Goal: Transaction & Acquisition: Subscribe to service/newsletter

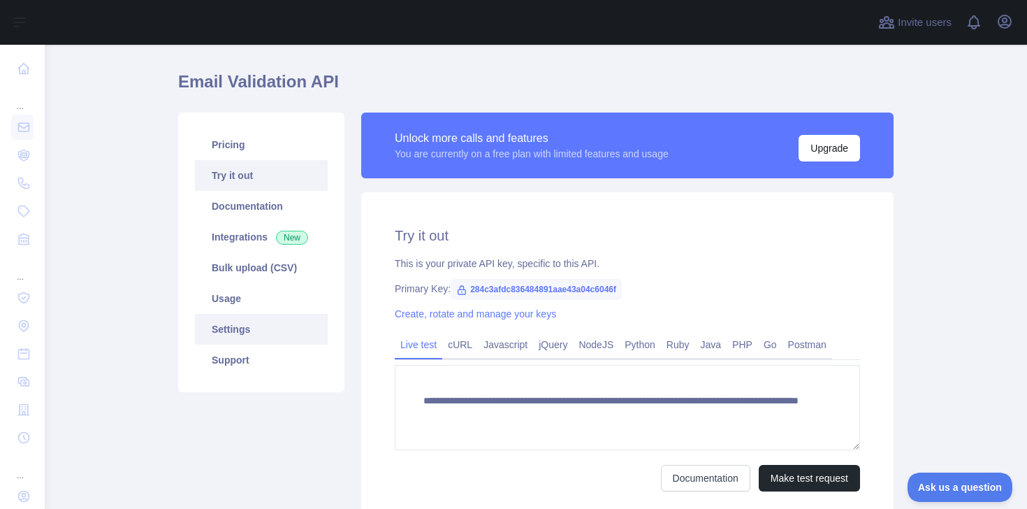
scroll to position [42, 0]
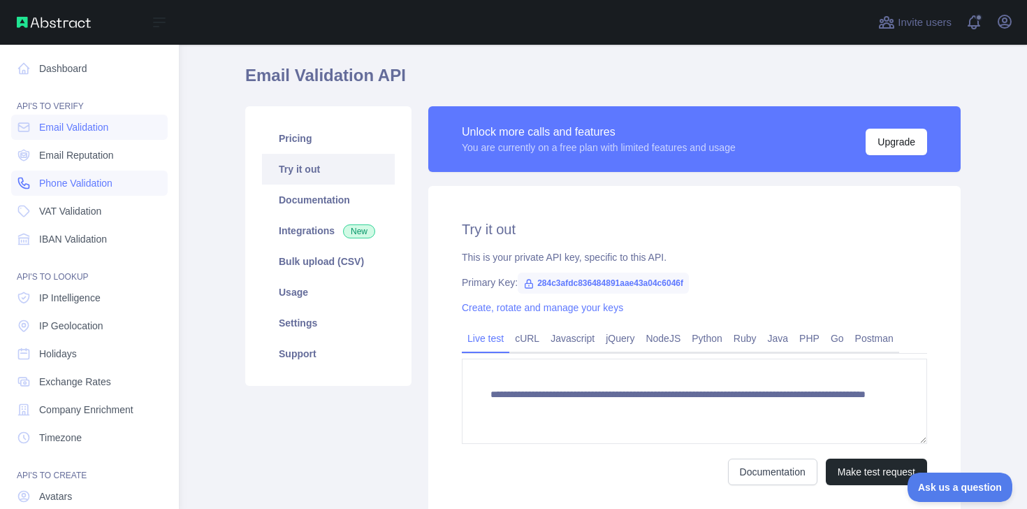
click at [40, 183] on span "Phone Validation" at bounding box center [75, 183] width 73 height 14
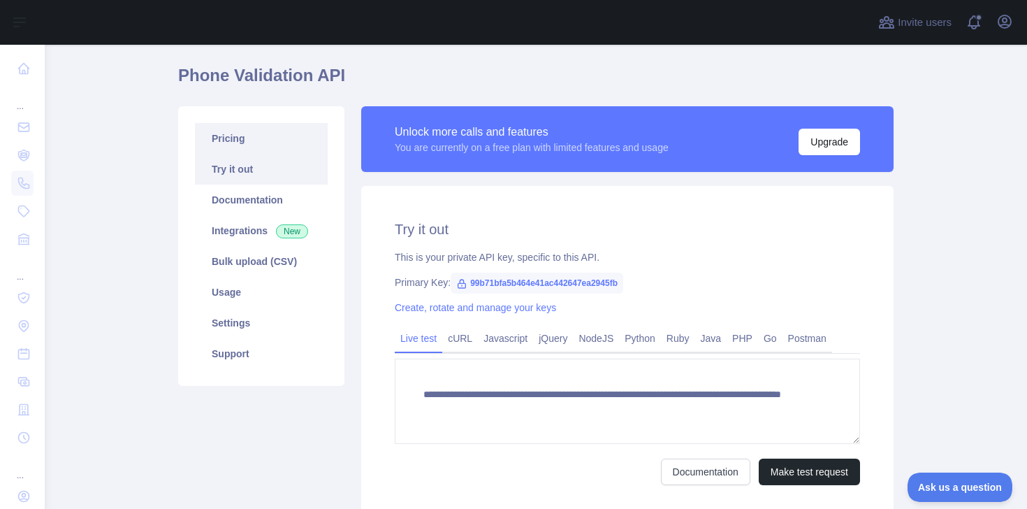
click at [238, 137] on link "Pricing" at bounding box center [261, 138] width 133 height 31
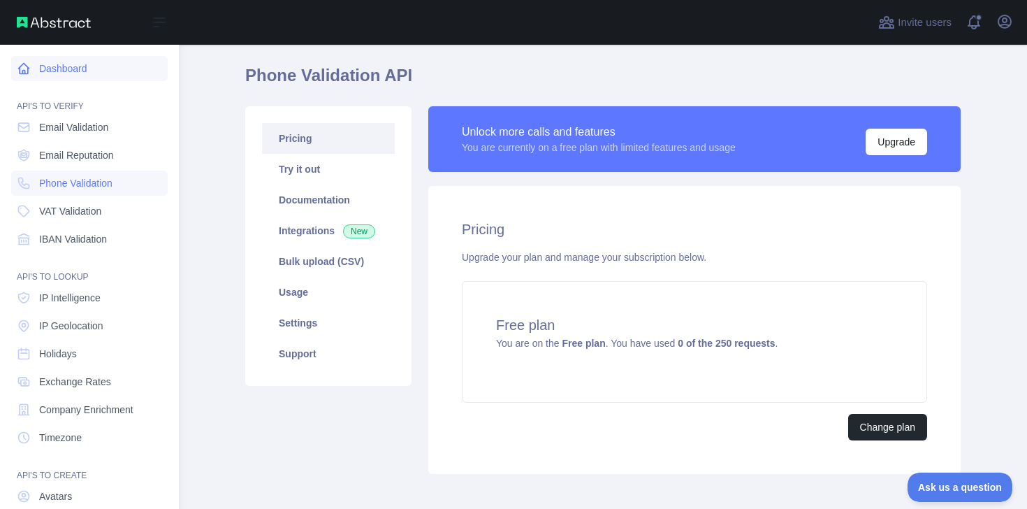
click at [21, 73] on icon at bounding box center [24, 69] width 10 height 10
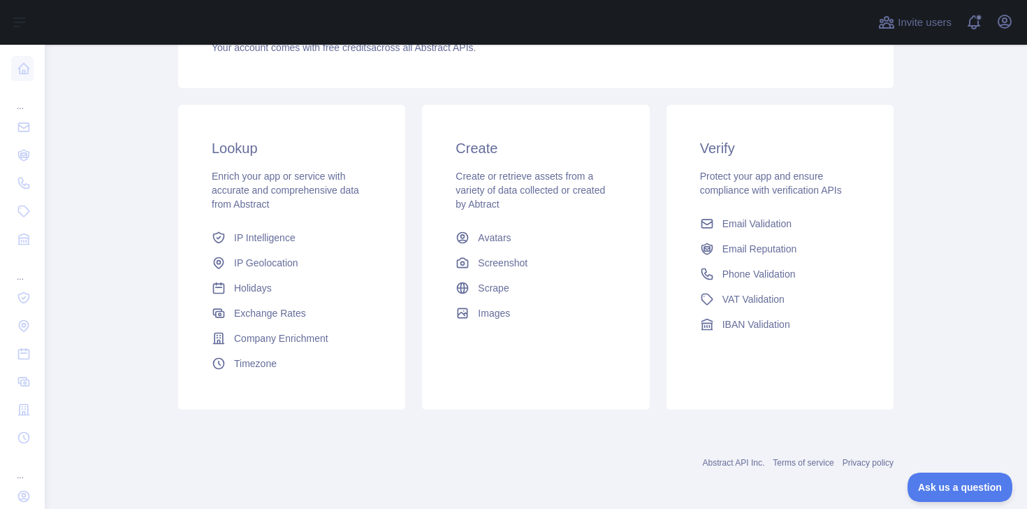
scroll to position [179, 0]
